Goal: Find specific page/section: Find specific page/section

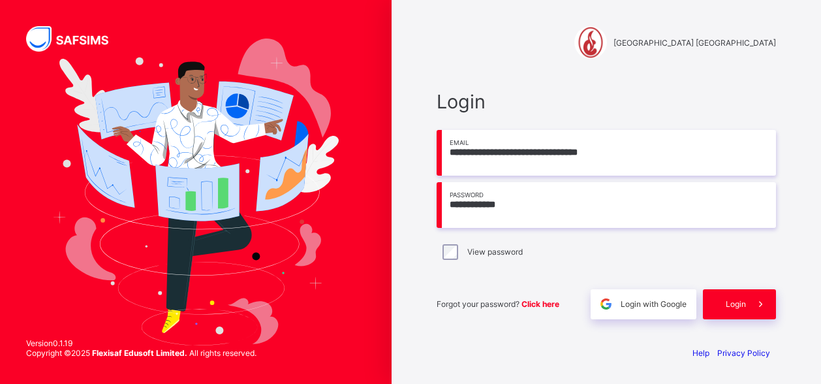
click at [737, 303] on span "Login" at bounding box center [736, 304] width 20 height 10
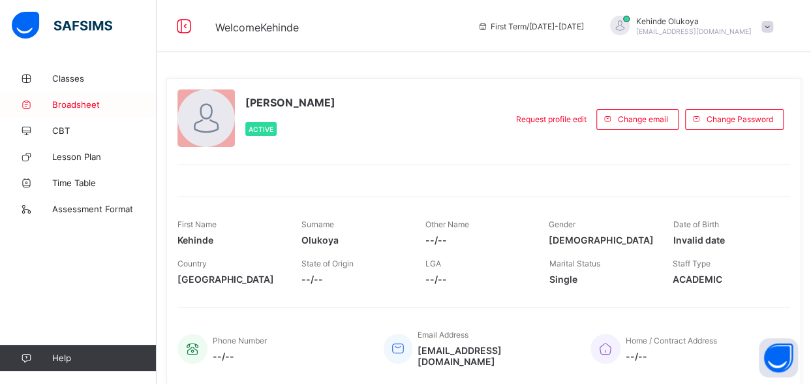
click at [87, 106] on span "Broadsheet" at bounding box center [104, 104] width 104 height 10
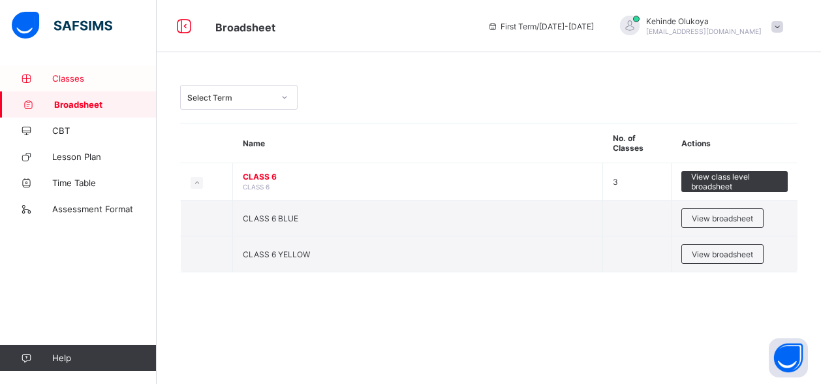
click at [103, 78] on span "Classes" at bounding box center [104, 78] width 104 height 10
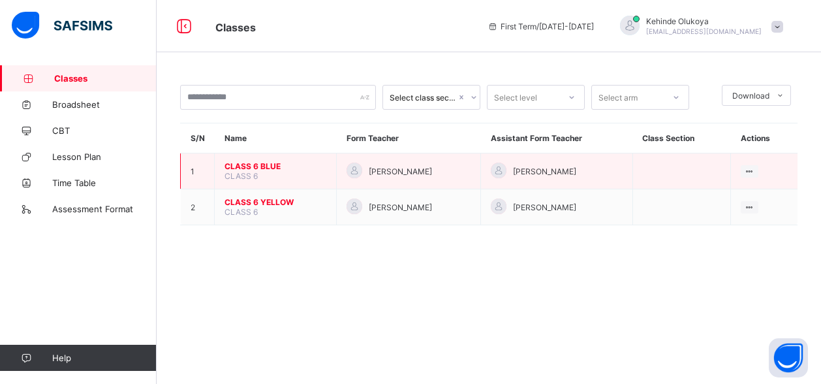
click at [256, 162] on span "CLASS 6 BLUE" at bounding box center [275, 166] width 102 height 10
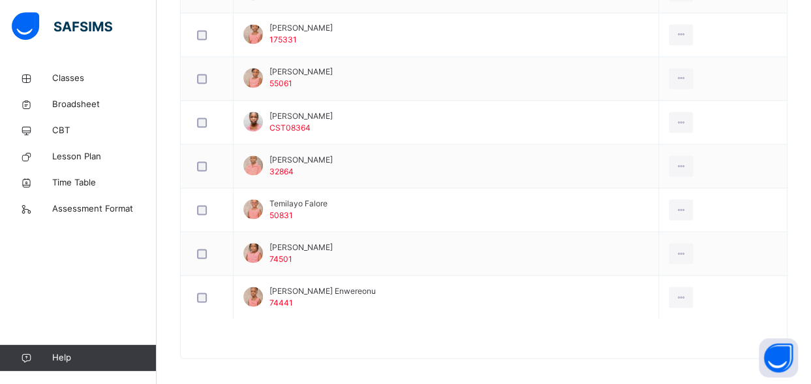
scroll to position [1114, 0]
